Goal: Task Accomplishment & Management: Manage account settings

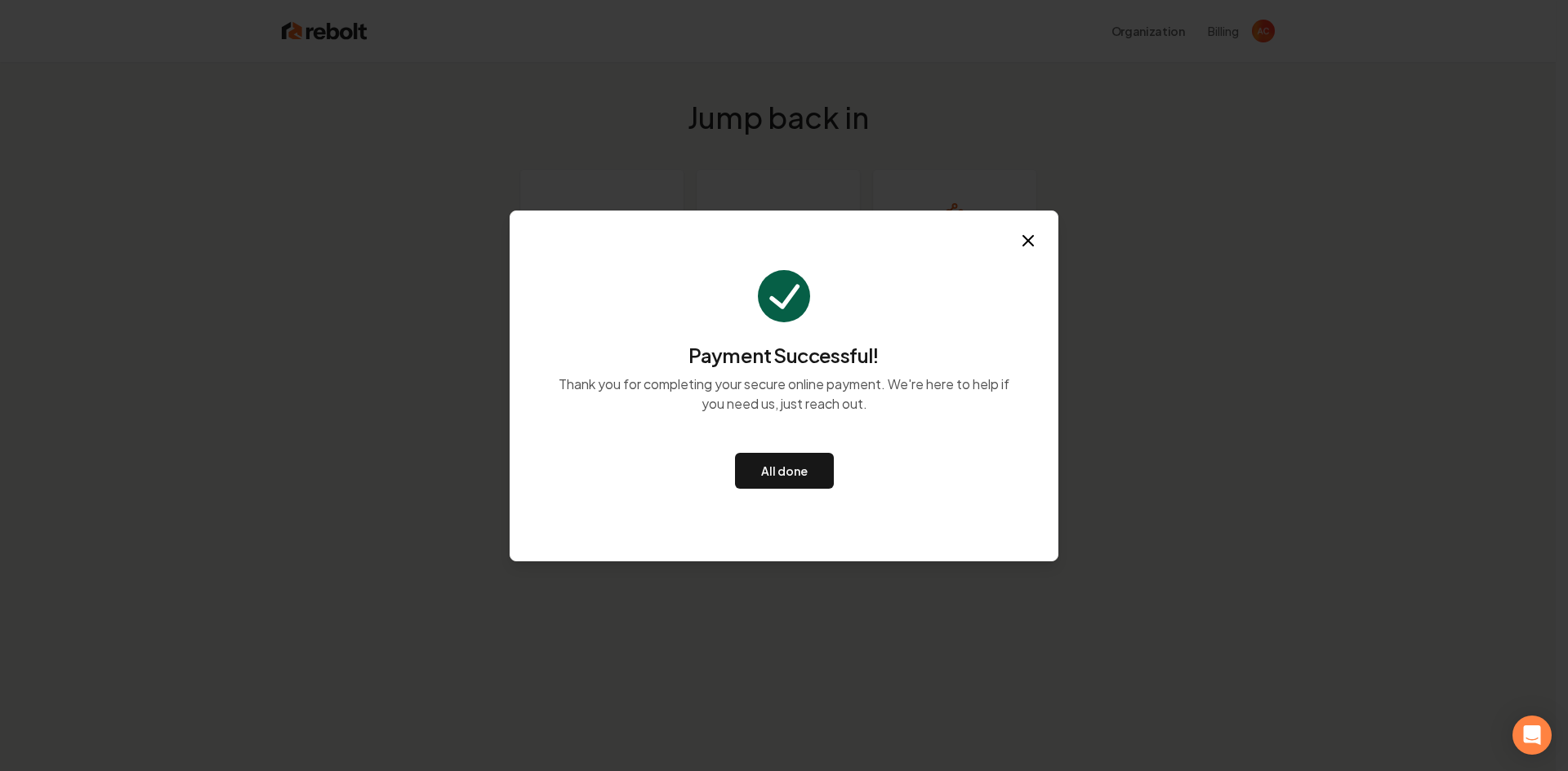
click at [772, 449] on div "All done" at bounding box center [784, 470] width 469 height 101
click at [774, 461] on button "All done" at bounding box center [784, 470] width 99 height 36
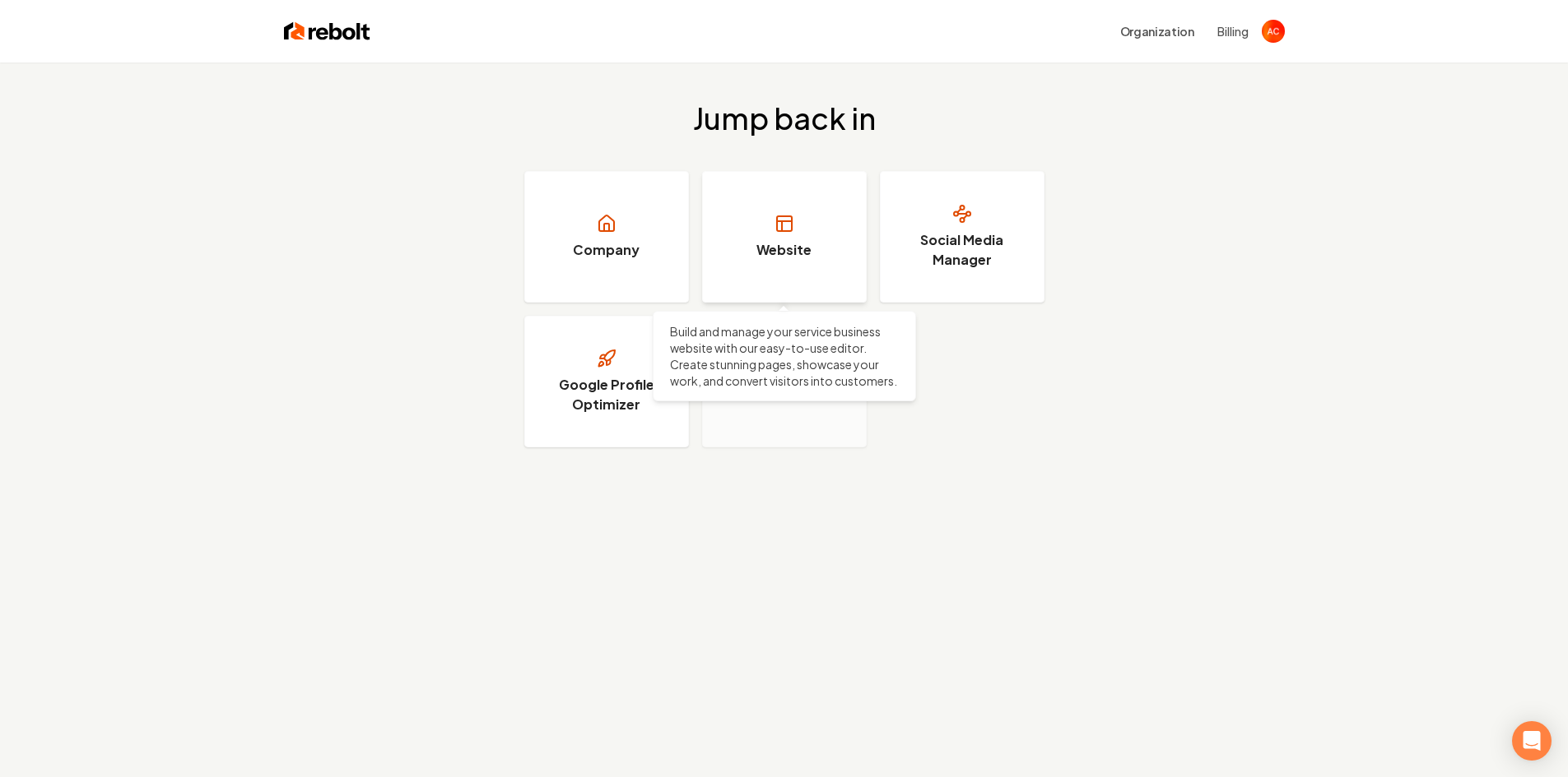
click at [782, 228] on icon at bounding box center [782, 226] width 0 height 10
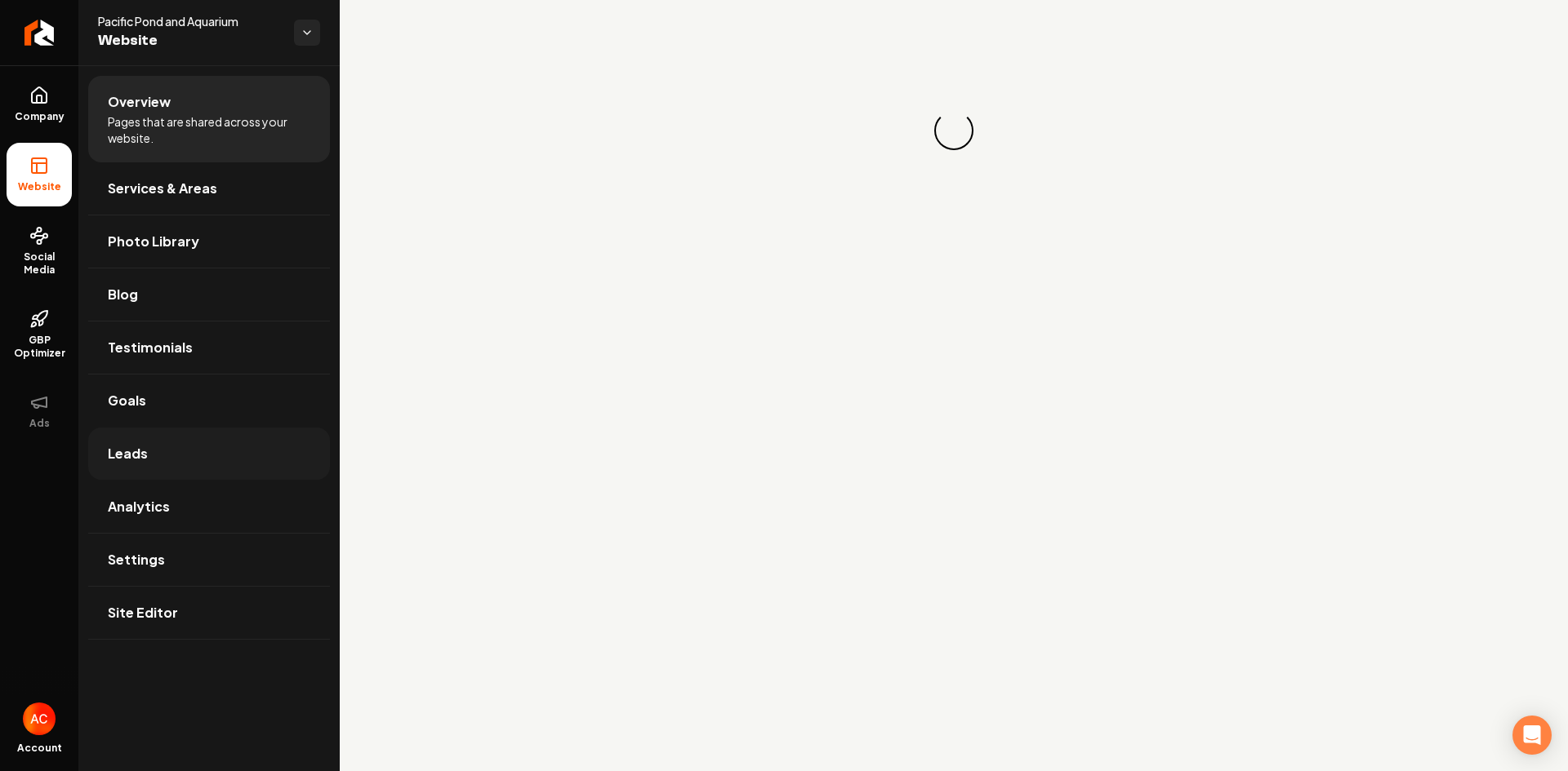
click at [147, 449] on link "Leads" at bounding box center [208, 454] width 242 height 52
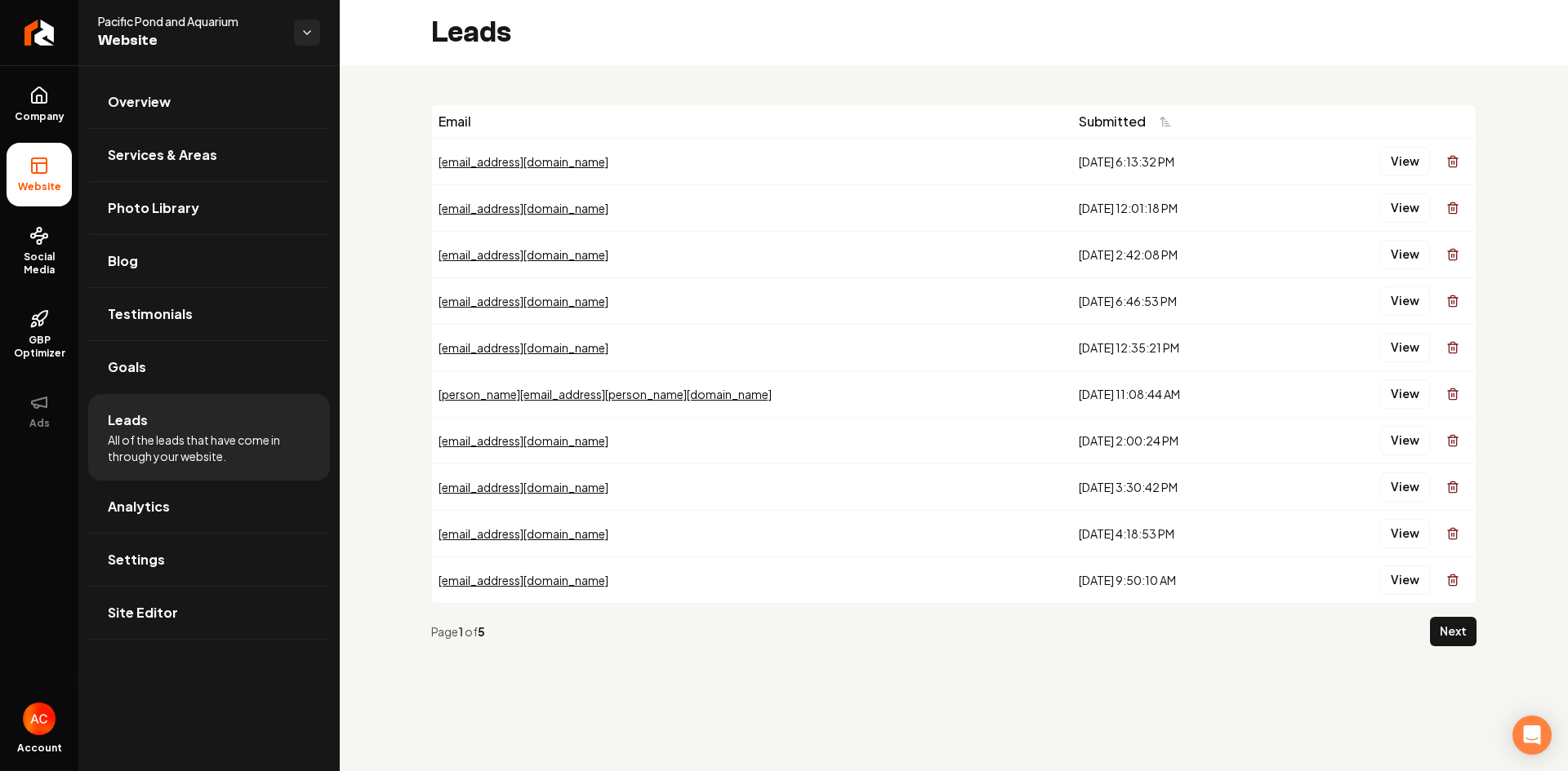
click at [727, 163] on div "[EMAIL_ADDRESS][DOMAIN_NAME]" at bounding box center [752, 162] width 627 height 17
click at [1410, 158] on button "View" at bounding box center [1405, 162] width 50 height 30
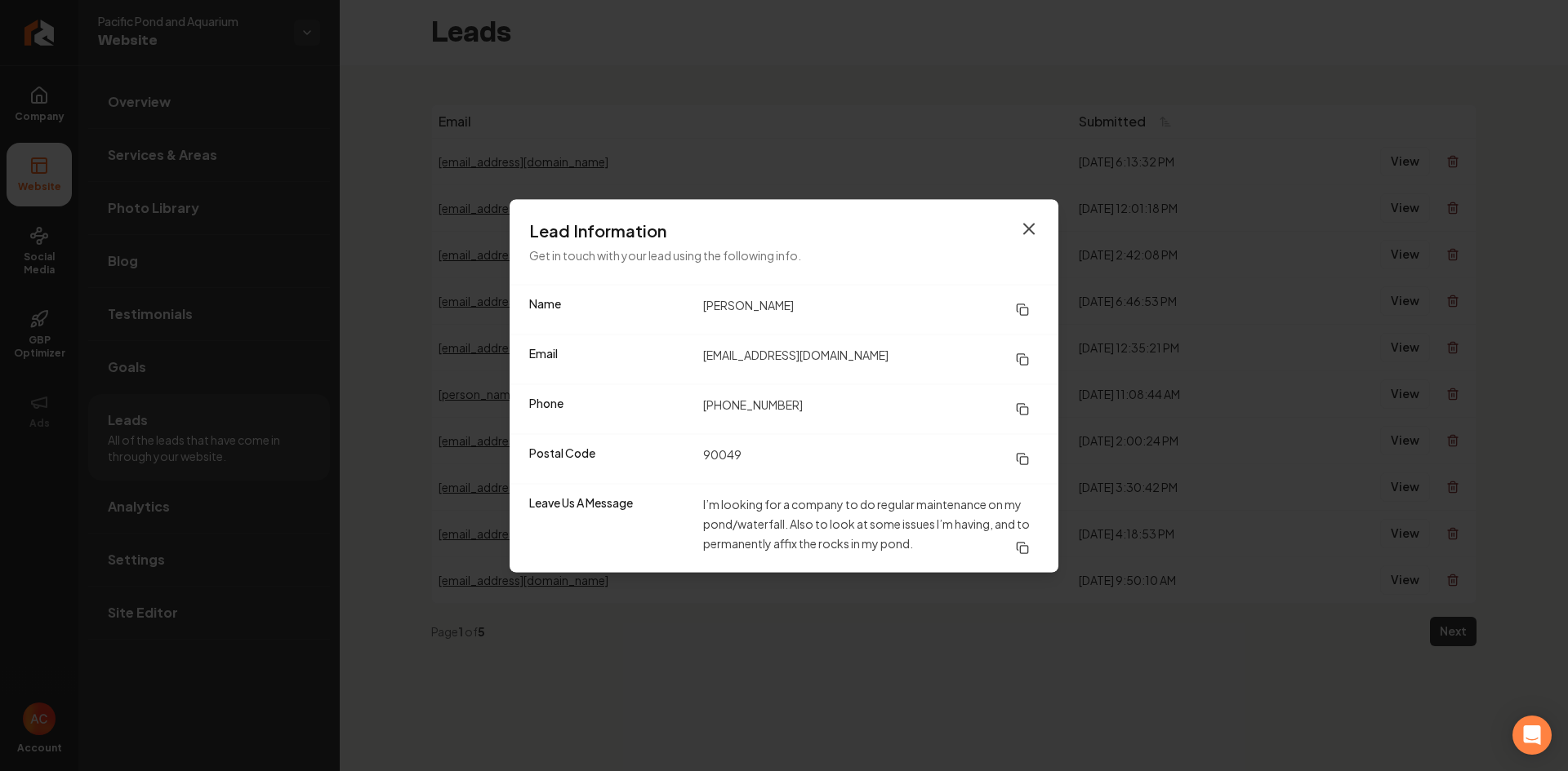
click at [1022, 227] on icon "button" at bounding box center [1028, 228] width 19 height 19
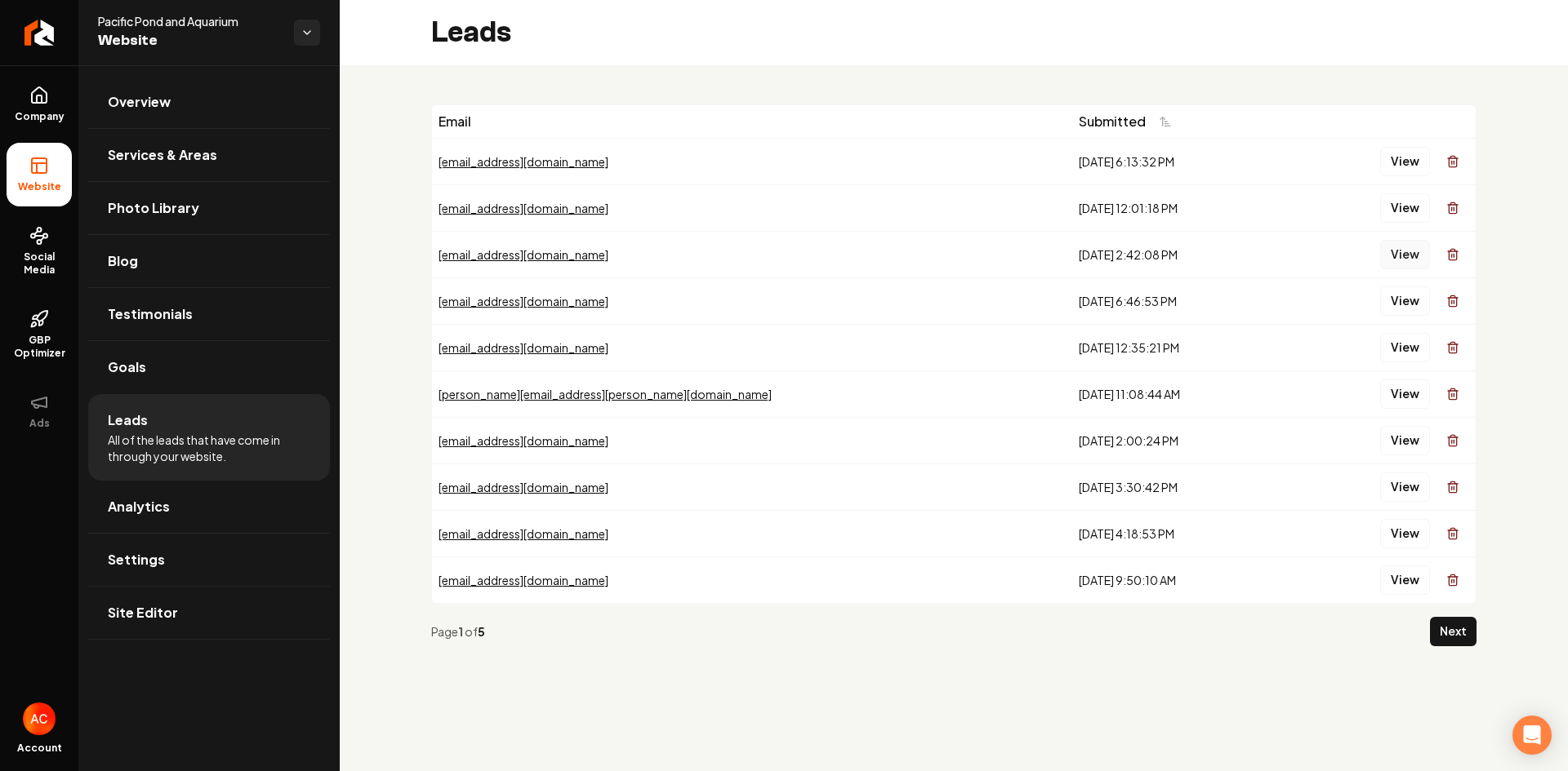
click at [1399, 259] on button "View" at bounding box center [1405, 255] width 50 height 30
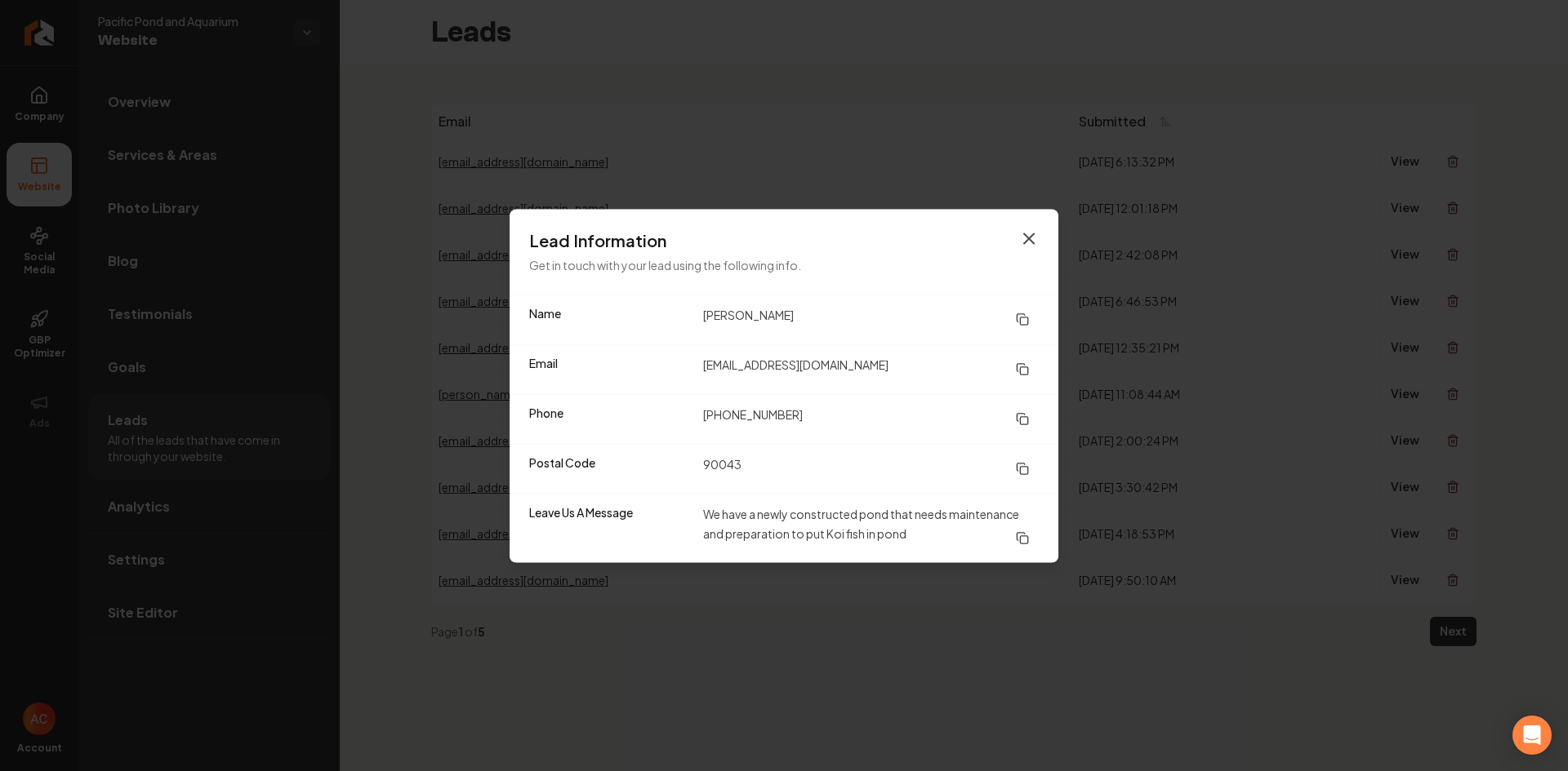
click at [1032, 238] on icon "button" at bounding box center [1028, 238] width 19 height 19
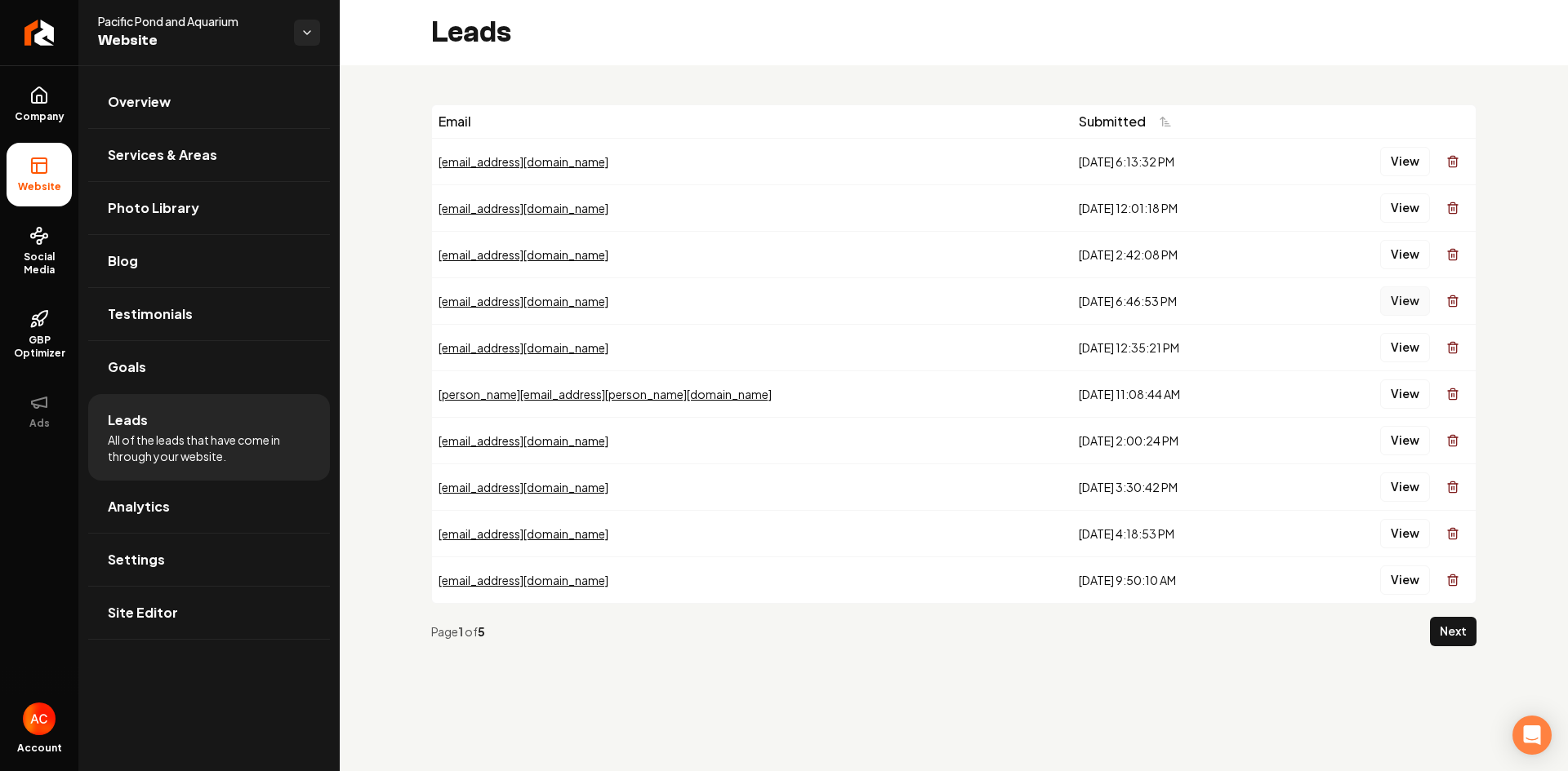
click at [1408, 303] on button "View" at bounding box center [1405, 302] width 50 height 30
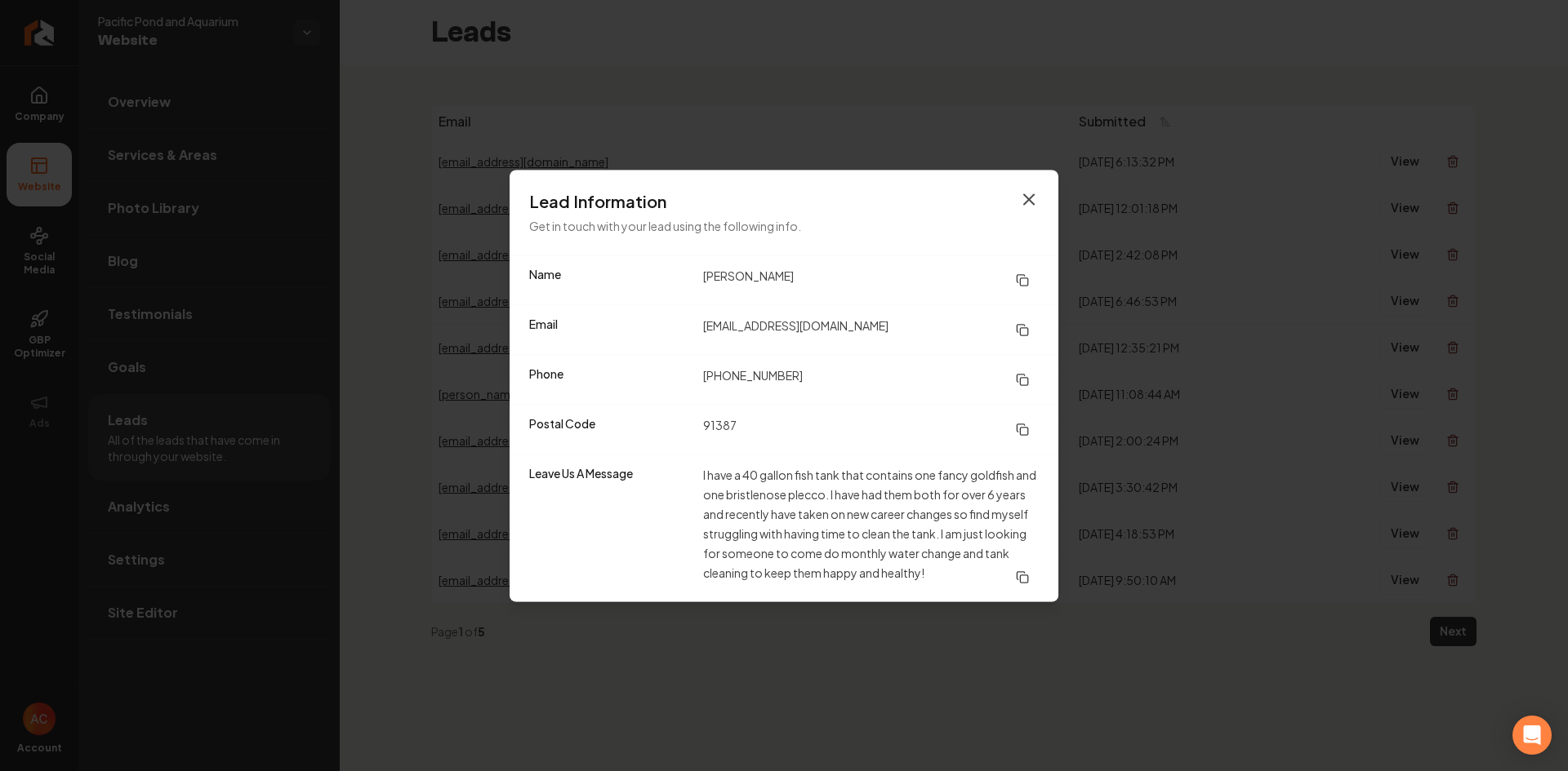
click at [1029, 195] on icon "button" at bounding box center [1028, 199] width 19 height 19
